Goal: Information Seeking & Learning: Learn about a topic

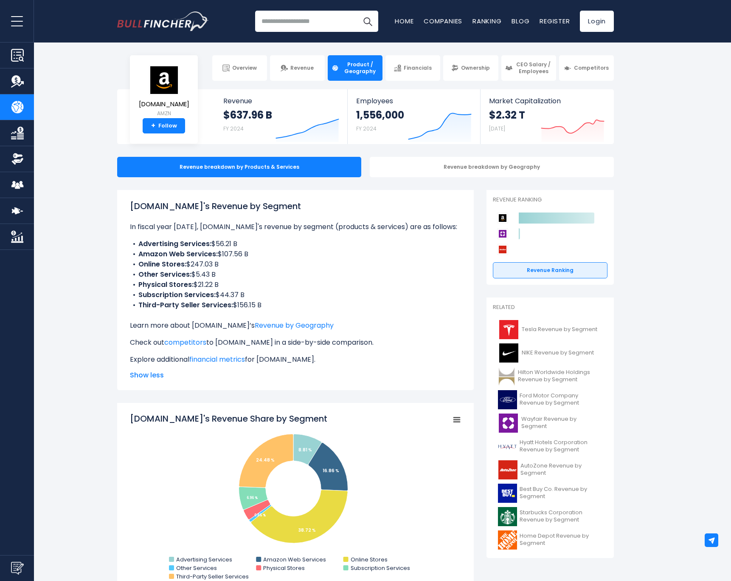
click at [267, 254] on li "Amazon Web Services: $107.56 B" at bounding box center [295, 254] width 331 height 10
drag, startPoint x: 140, startPoint y: 263, endPoint x: 247, endPoint y: 290, distance: 110.6
click at [247, 290] on ul "Advertising Services: $56.21 B Amazon Web Services: $107.56 B Online Stores: $2…" at bounding box center [295, 274] width 331 height 71
click at [146, 302] on b "Third-Party Seller Services:" at bounding box center [185, 305] width 95 height 10
drag, startPoint x: 137, startPoint y: 265, endPoint x: 247, endPoint y: 270, distance: 109.7
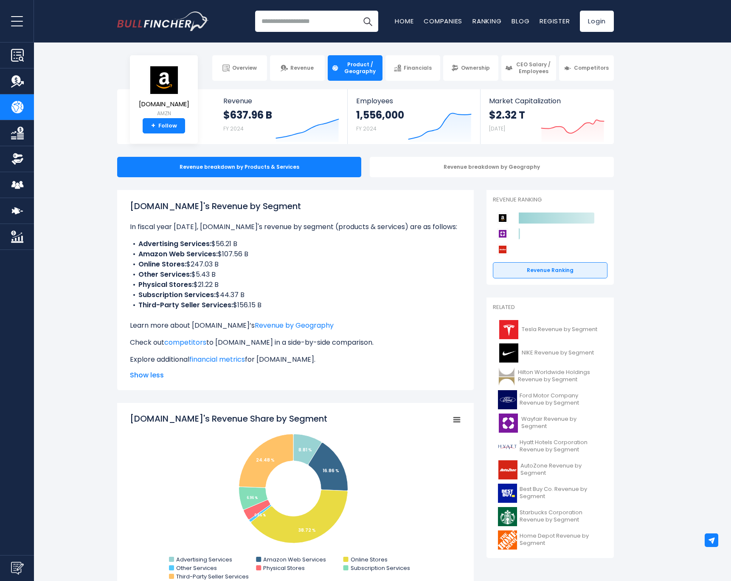
click at [247, 270] on ul "Advertising Services: $56.21 B Amazon Web Services: $107.56 B Online Stores: $2…" at bounding box center [295, 274] width 331 height 71
click at [246, 265] on li "Online Stores: $247.03 B" at bounding box center [295, 264] width 331 height 10
drag, startPoint x: 232, startPoint y: 265, endPoint x: 176, endPoint y: 268, distance: 56.1
click at [176, 268] on li "Online Stores: $247.03 B" at bounding box center [295, 264] width 331 height 10
click at [260, 266] on li "Online Stores: $247.03 B" at bounding box center [295, 264] width 331 height 10
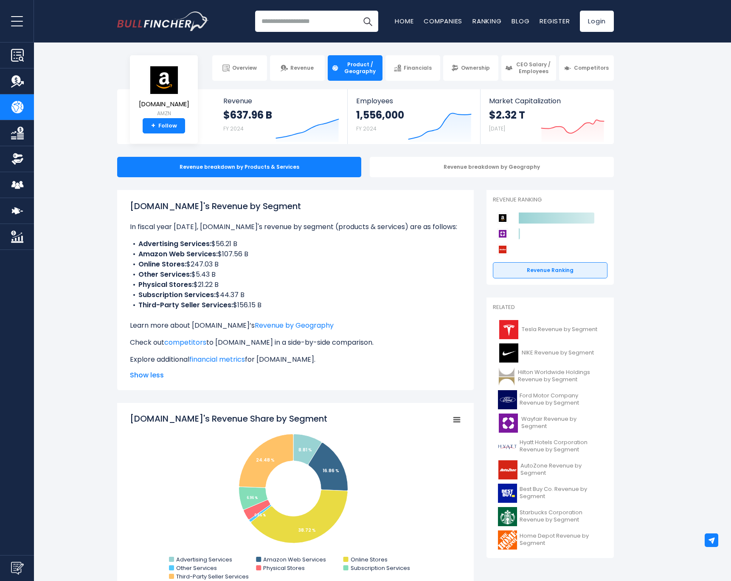
click at [347, 311] on div "[DOMAIN_NAME]'s Revenue by Segment In fiscal year [DATE], [DOMAIN_NAME]'s reven…" at bounding box center [295, 282] width 331 height 165
click at [428, 222] on p "In fiscal year [DATE], [DOMAIN_NAME]'s revenue by segment (products & services)…" at bounding box center [295, 227] width 331 height 10
